Goal: Task Accomplishment & Management: Manage account settings

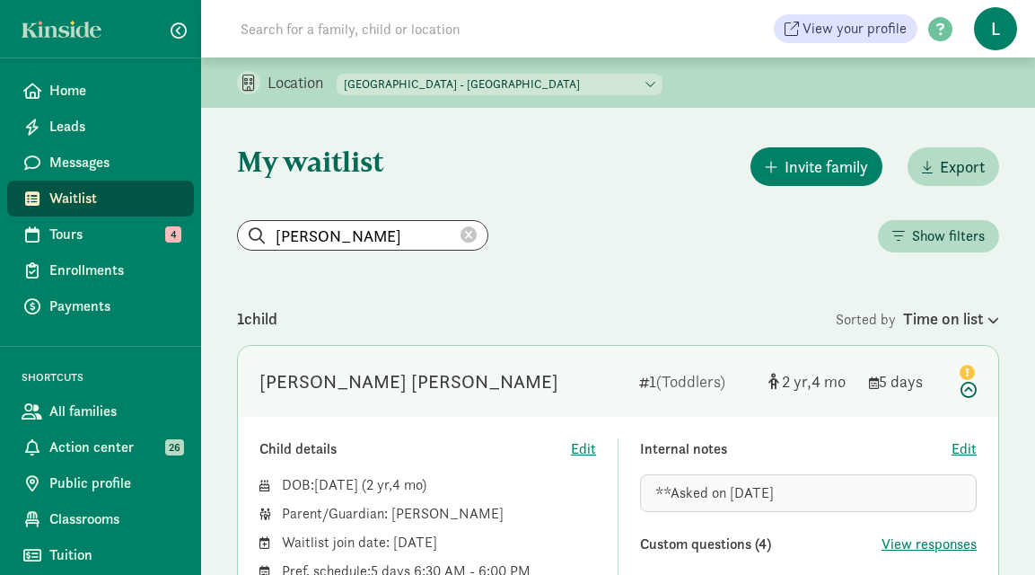
scroll to position [84, 0]
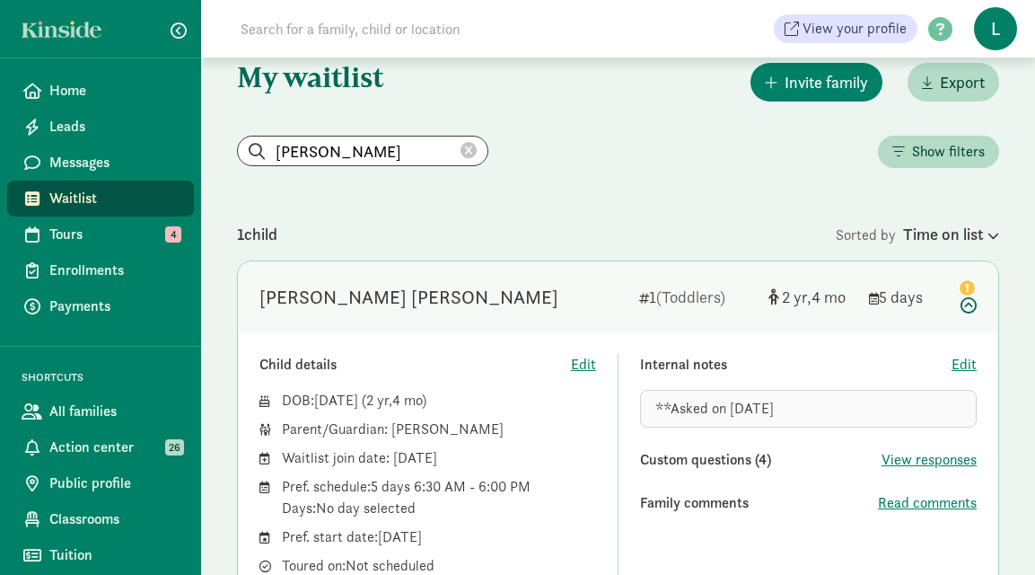
click at [461, 152] on icon at bounding box center [469, 151] width 16 height 16
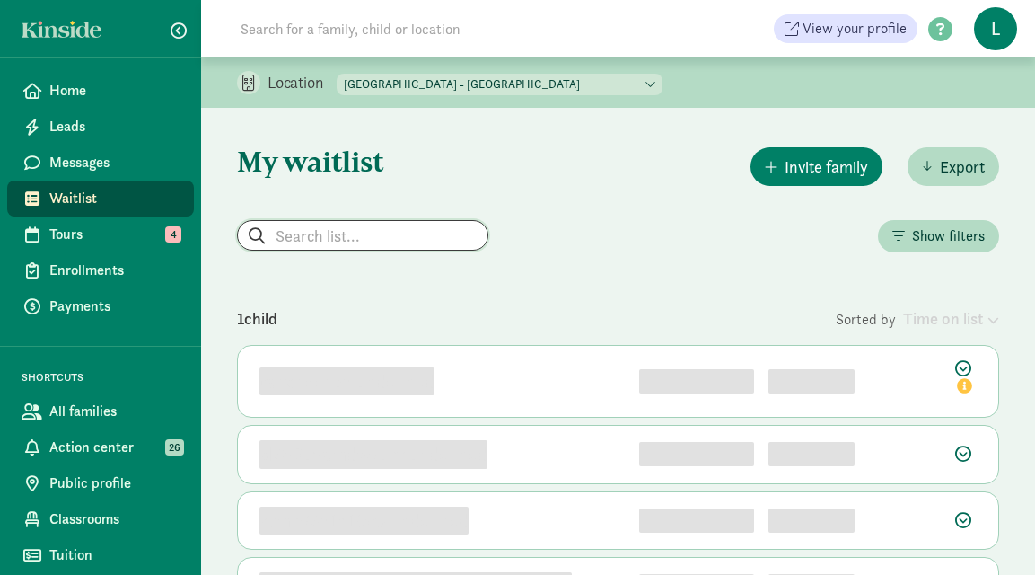
click at [284, 234] on input "search" at bounding box center [363, 235] width 250 height 29
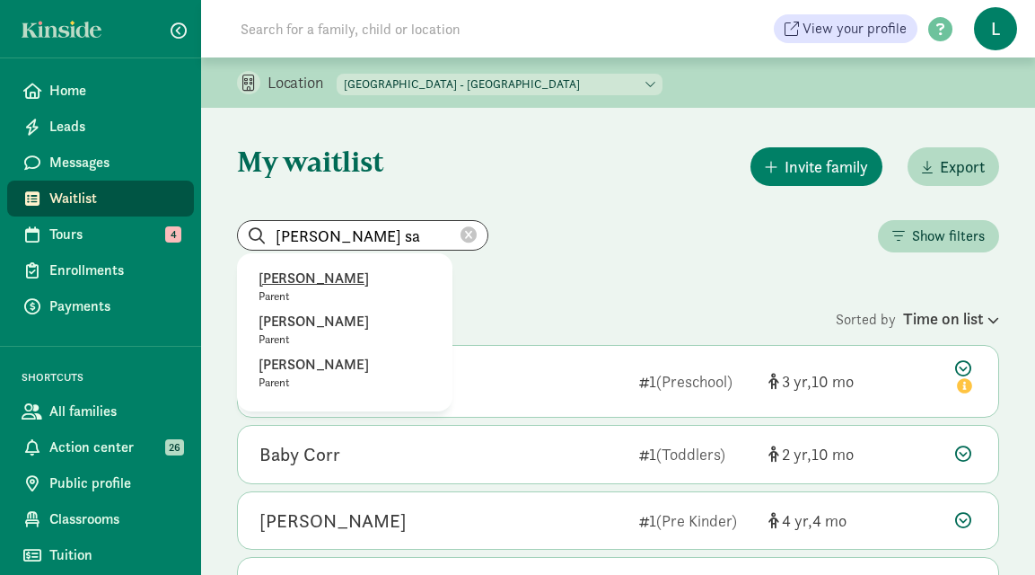
click at [289, 286] on p "Lisa Sanders" at bounding box center [345, 279] width 172 height 22
type input "Lisa Sanders"
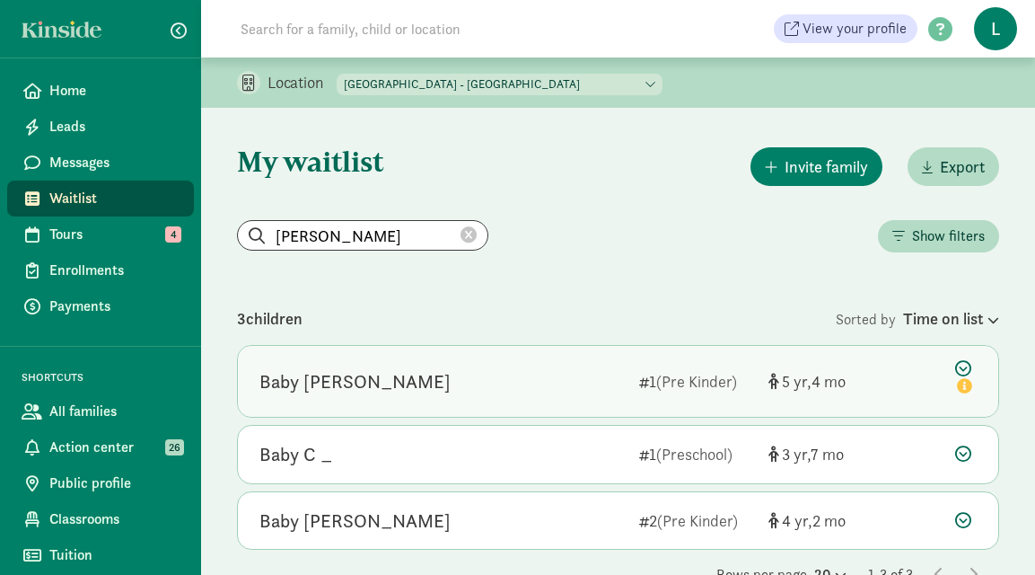
scroll to position [47, 0]
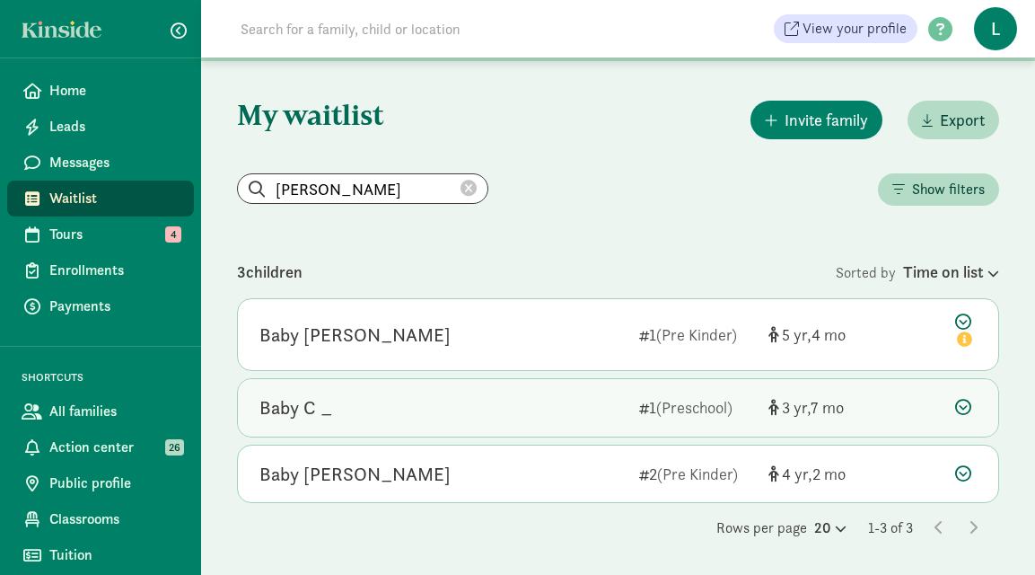
click at [964, 404] on icon at bounding box center [963, 407] width 16 height 16
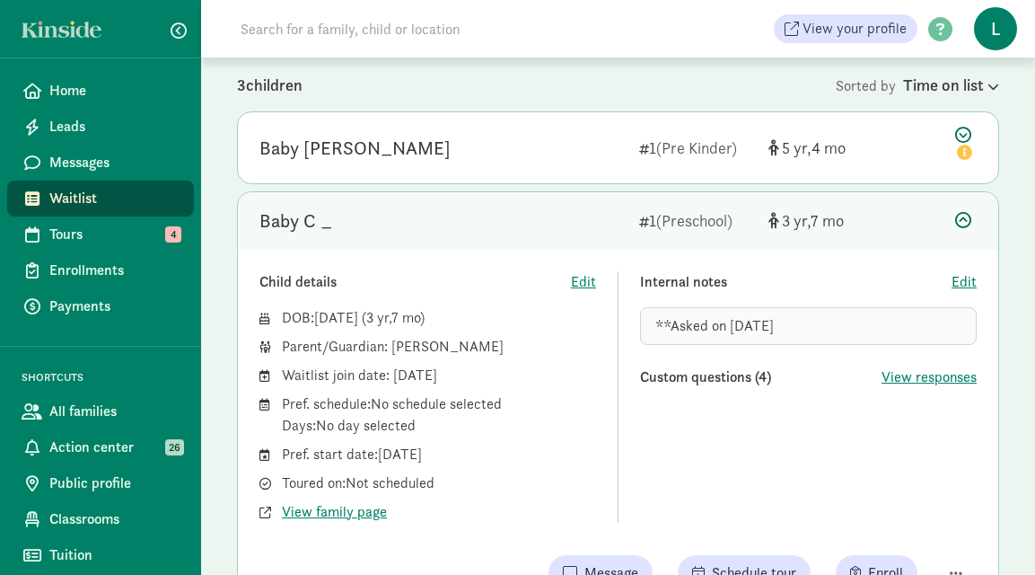
scroll to position [253, 0]
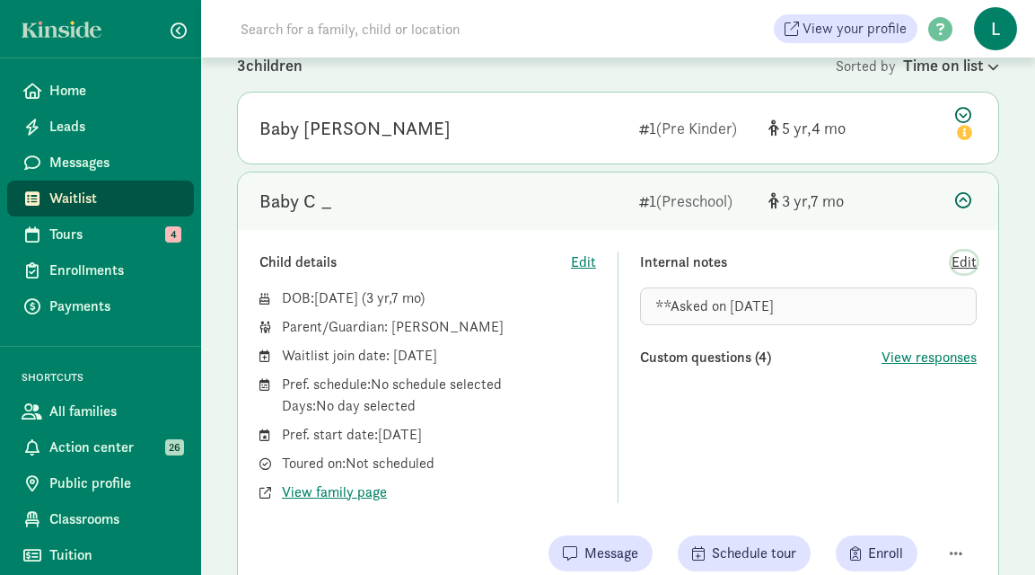
click at [970, 259] on span "Edit" at bounding box center [964, 262] width 25 height 22
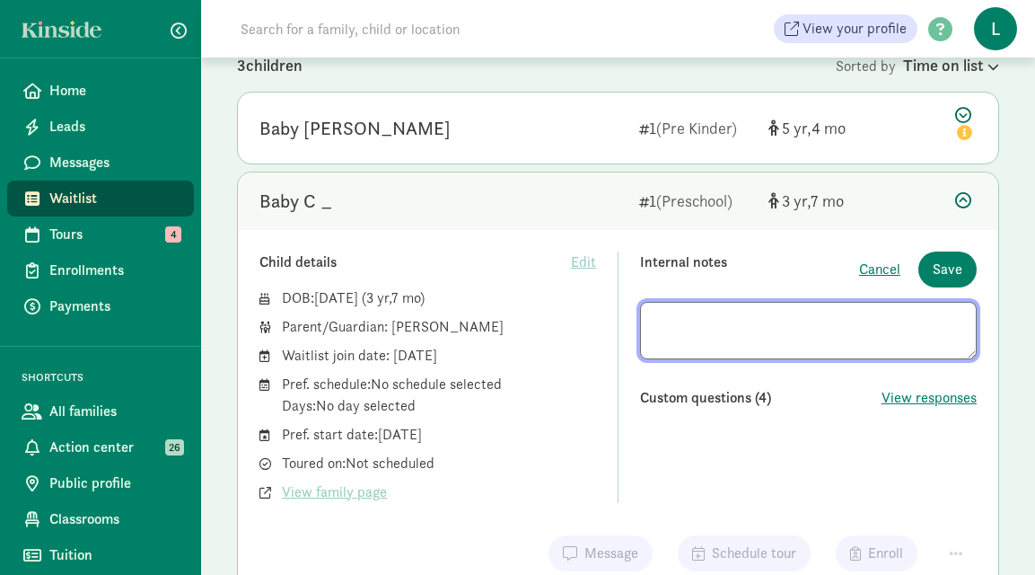
drag, startPoint x: 803, startPoint y: 318, endPoint x: 558, endPoint y: 318, distance: 244.2
click at [561, 318] on div "Child details Edit DOB: Jan 11, 2022 ( 3 7 ) Parent/Guardian: Lisa Sanders Wait…" at bounding box center [617, 376] width 717 height 251
type textarea "**Asked on 8/22/25 - Not interested st this time."
click at [947, 275] on span "Save" at bounding box center [948, 270] width 30 height 22
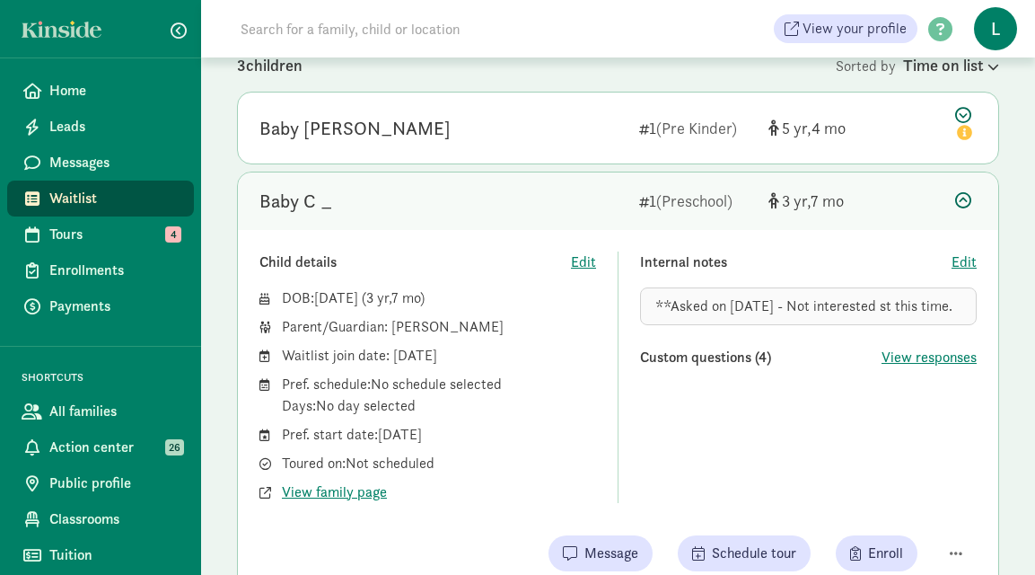
scroll to position [0, 0]
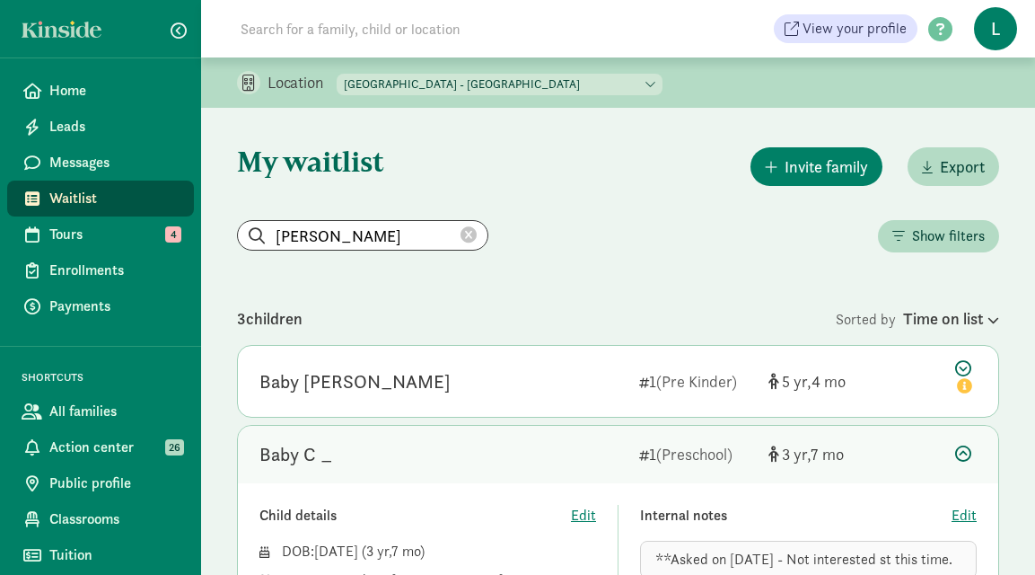
click at [461, 235] on icon at bounding box center [469, 235] width 16 height 16
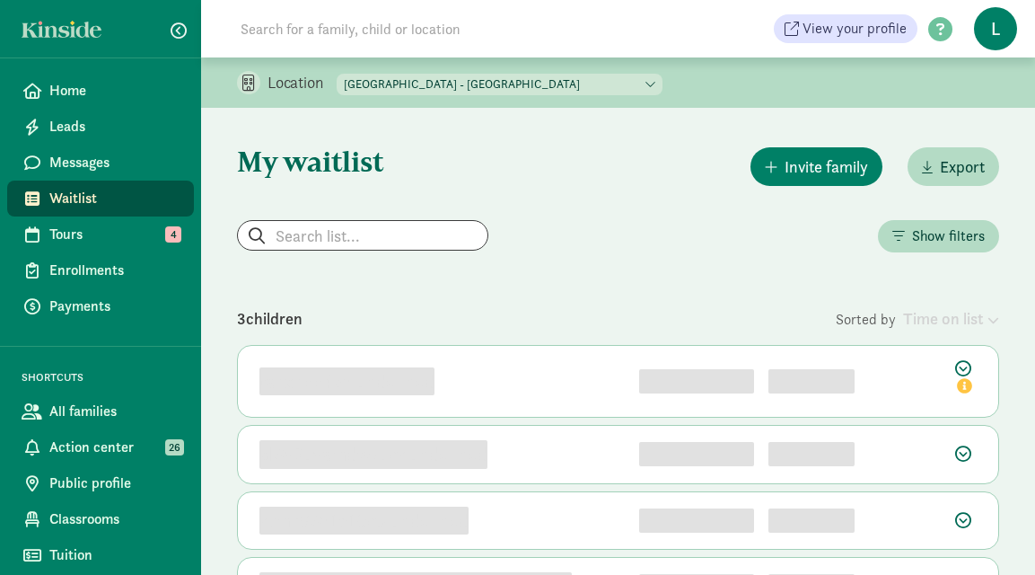
click at [314, 253] on div "Show filters" at bounding box center [618, 238] width 762 height 36
click at [319, 248] on input "search" at bounding box center [363, 235] width 250 height 29
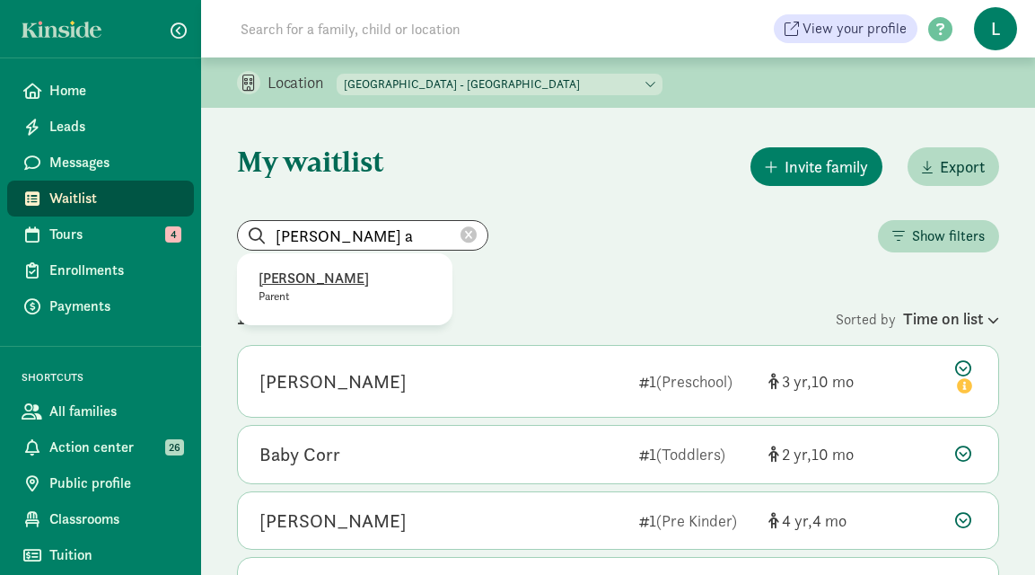
click at [314, 283] on p "Erick Anderson" at bounding box center [345, 279] width 172 height 22
type input "Erick Anderson"
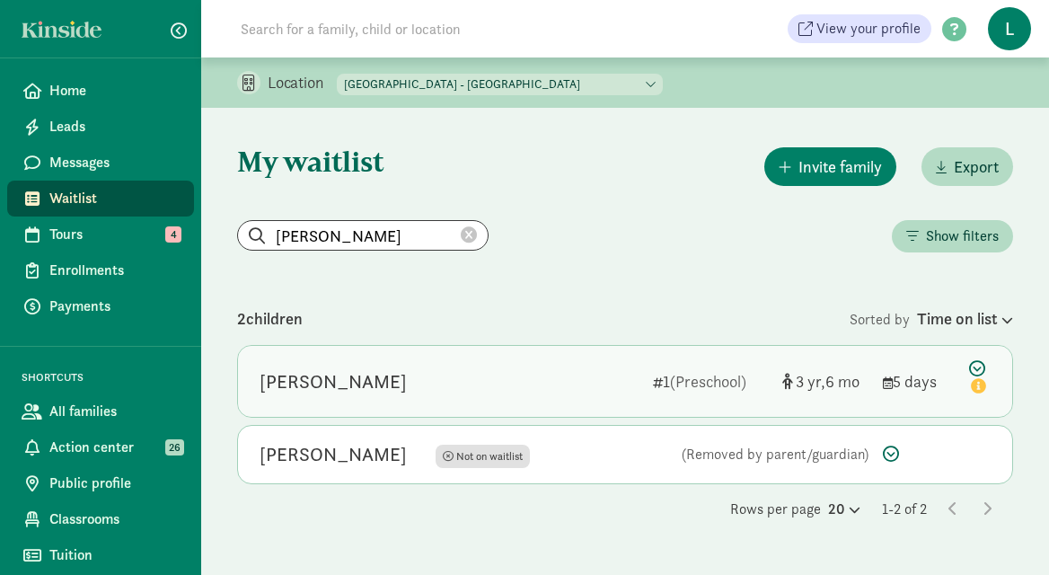
click at [976, 367] on icon at bounding box center [980, 379] width 22 height 38
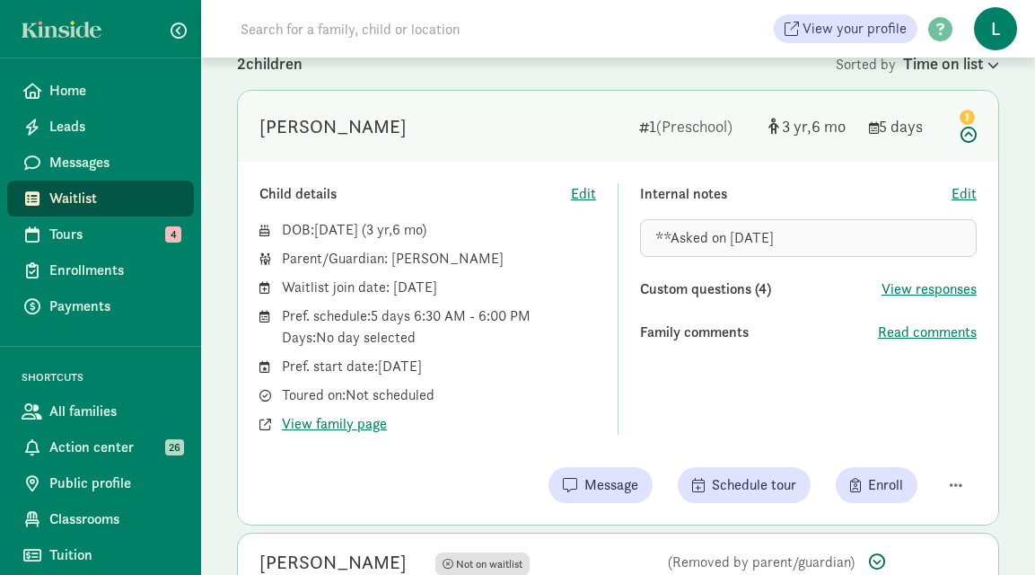
scroll to position [264, 0]
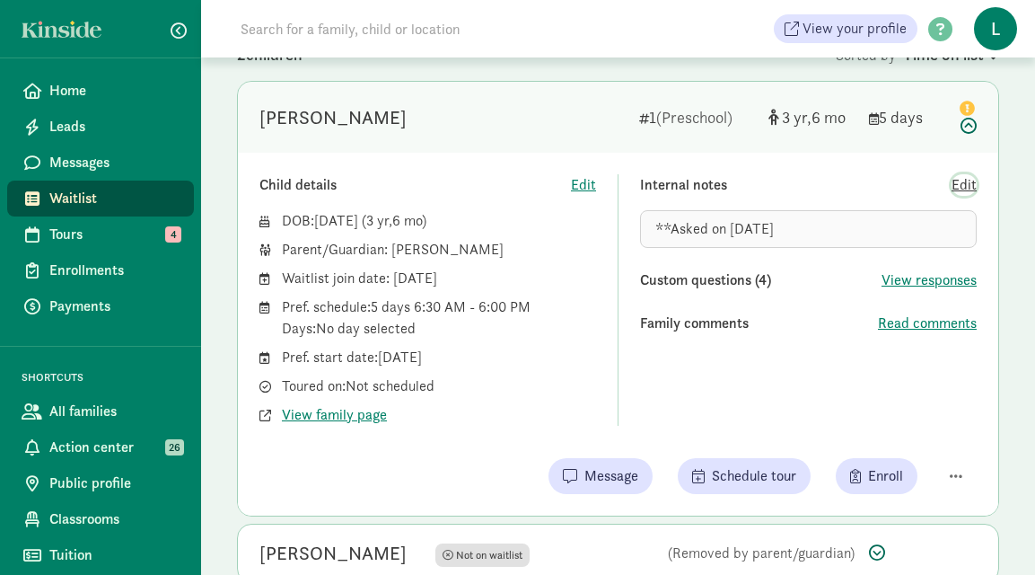
click at [968, 181] on span "Edit" at bounding box center [964, 185] width 25 height 22
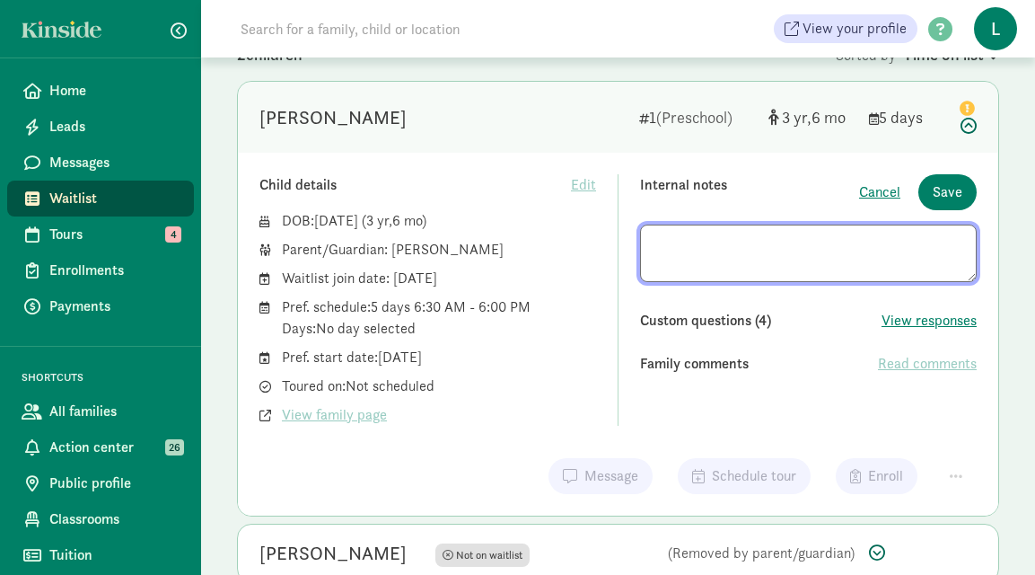
drag, startPoint x: 778, startPoint y: 243, endPoint x: 453, endPoint y: 243, distance: 325.0
click at [459, 243] on div "Child details Edit DOB: Jan 28, 2022 ( 3 6 ) Parent/Guardian: Erick Anderson Wa…" at bounding box center [617, 299] width 717 height 251
type textarea "**Asked on 8/22/25 - Interested"
click at [953, 197] on span "Save" at bounding box center [948, 192] width 30 height 22
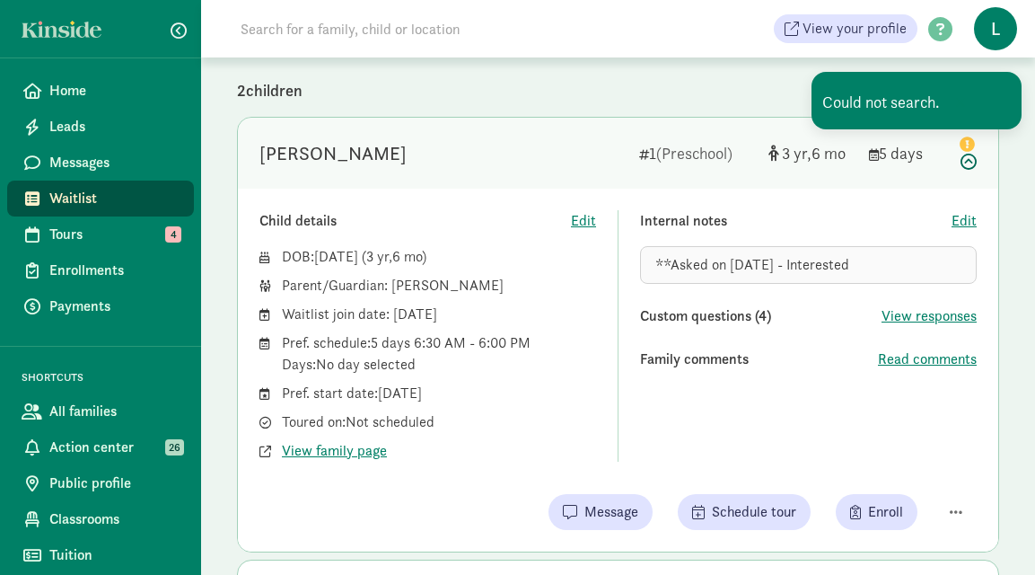
scroll to position [210, 0]
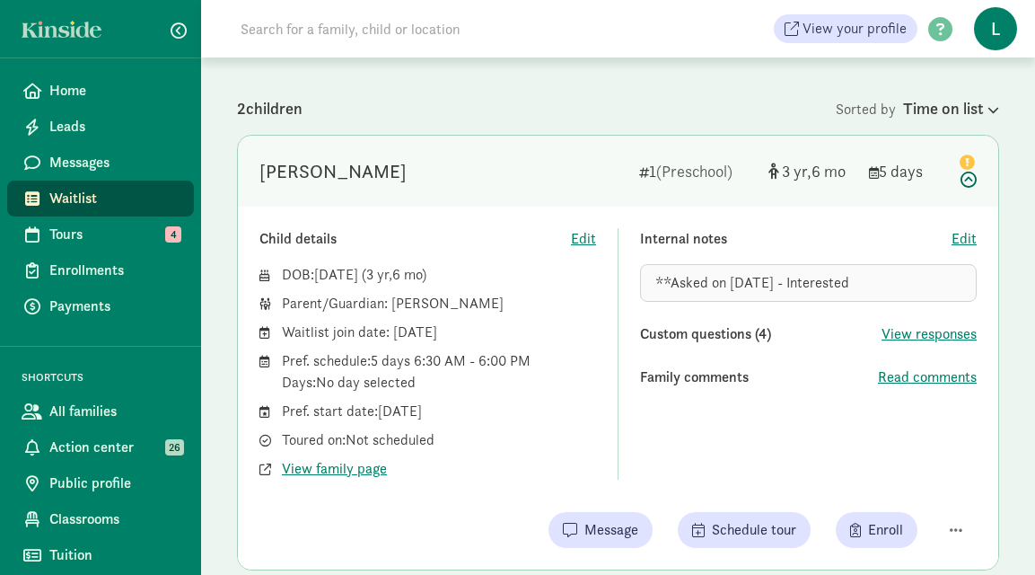
drag, startPoint x: 409, startPoint y: 171, endPoint x: 341, endPoint y: 164, distance: 68.6
click at [341, 164] on div "Stella Jesionowski" at bounding box center [441, 171] width 365 height 29
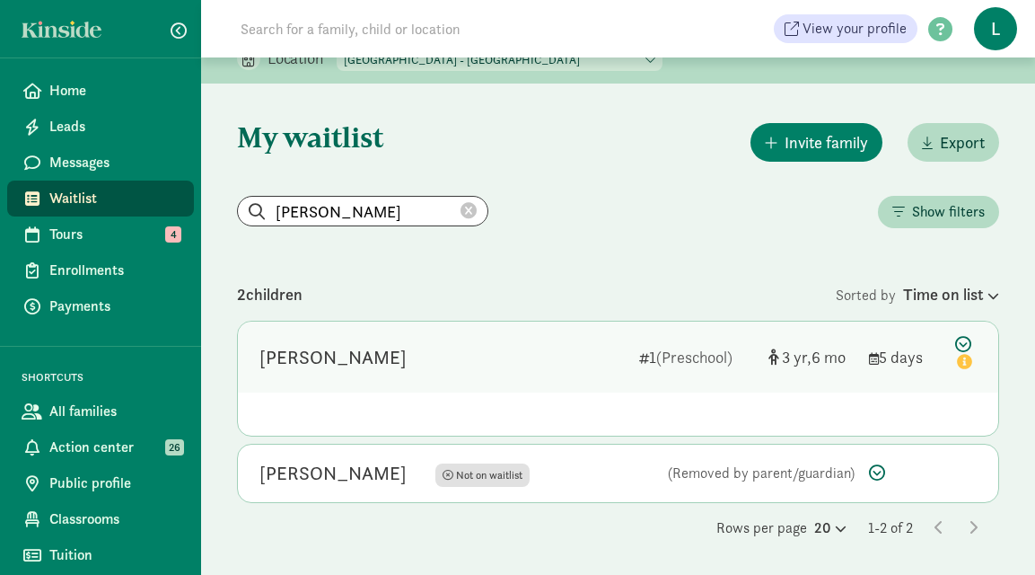
scroll to position [0, 0]
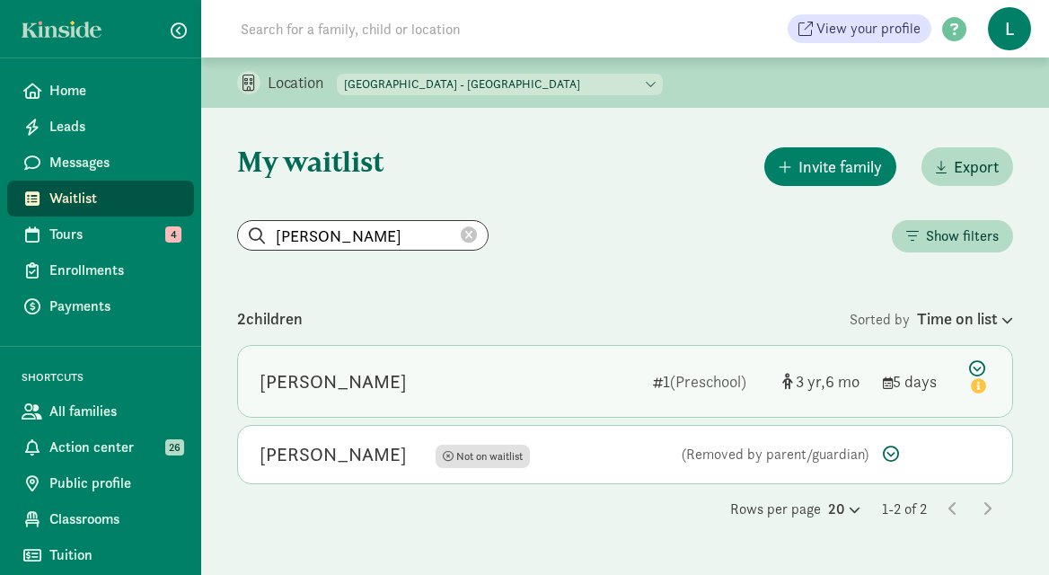
click at [337, 375] on div "Stella Jesionowski" at bounding box center [332, 381] width 147 height 29
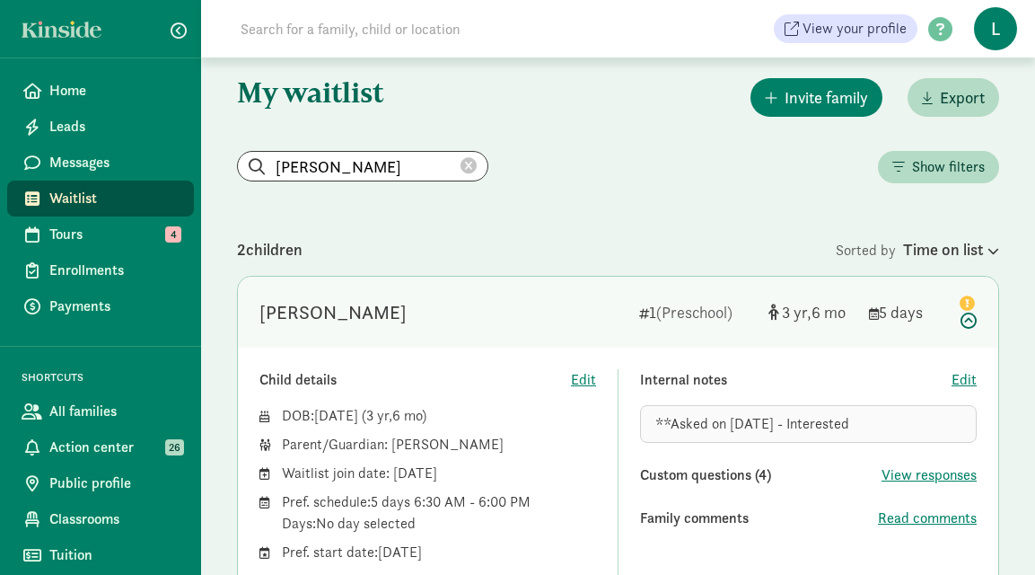
scroll to position [344, 0]
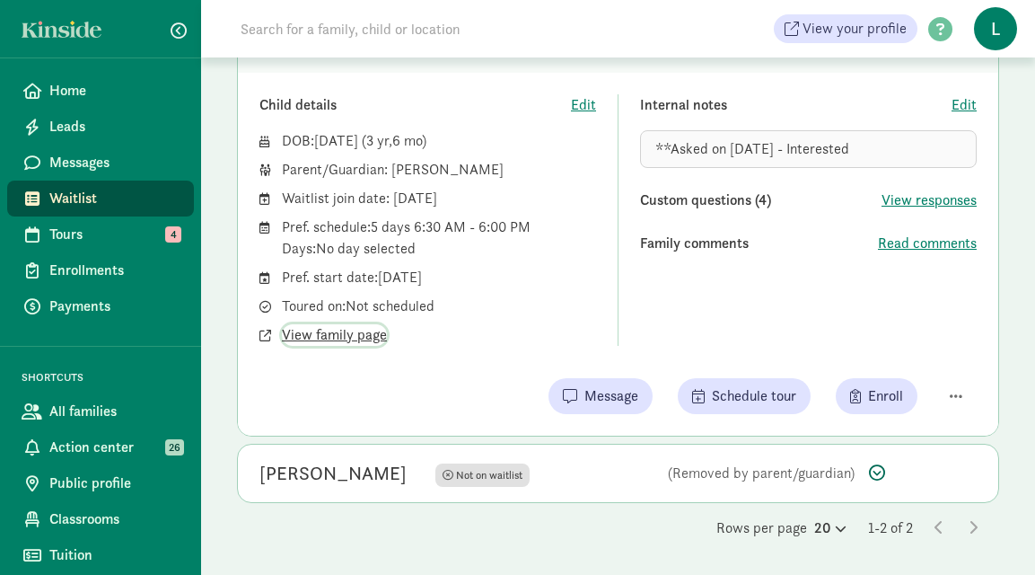
click at [323, 341] on span "View family page" at bounding box center [334, 335] width 105 height 22
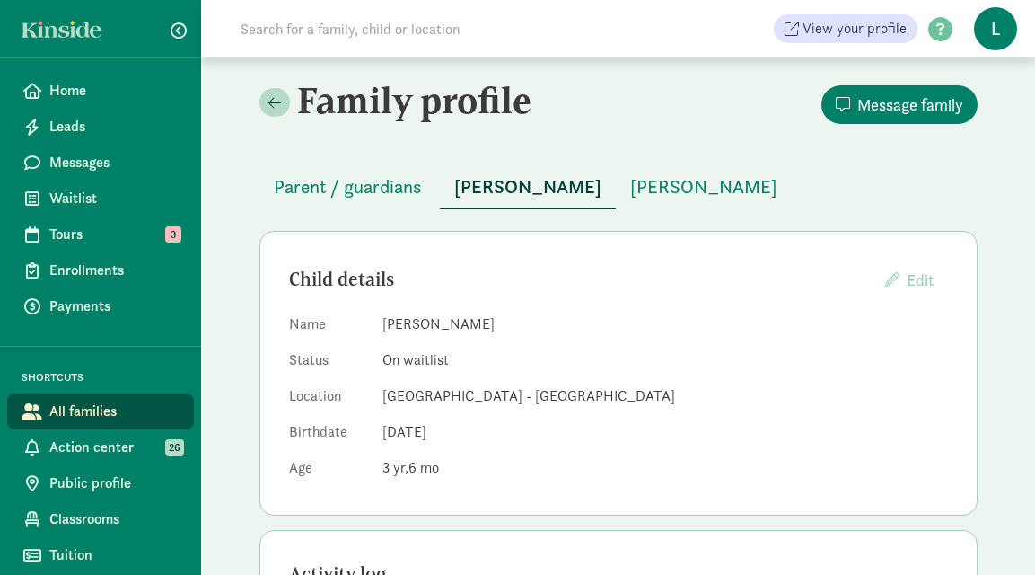
drag, startPoint x: 489, startPoint y: 323, endPoint x: 384, endPoint y: 322, distance: 105.1
click at [384, 322] on dd "Stella Jesionowski" at bounding box center [665, 324] width 566 height 22
copy dd "Stella Jesionowski"
click at [361, 186] on span "Parent / guardians" at bounding box center [348, 186] width 148 height 29
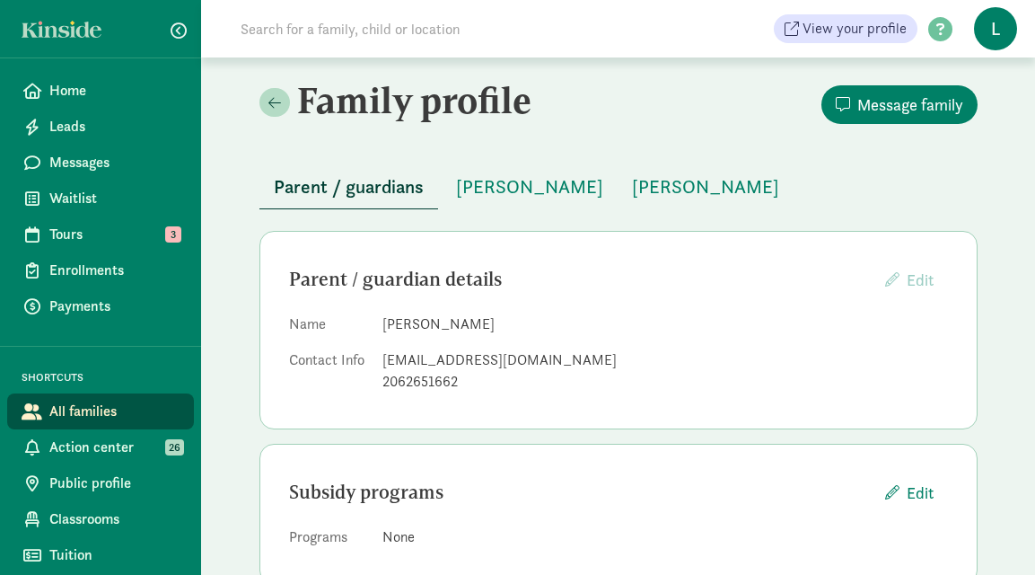
drag, startPoint x: 474, startPoint y: 324, endPoint x: 382, endPoint y: 321, distance: 91.6
click at [382, 321] on dd "Erick Anderson" at bounding box center [665, 324] width 566 height 22
copy dd "Erick Anderson"
